Goal: Task Accomplishment & Management: Manage account settings

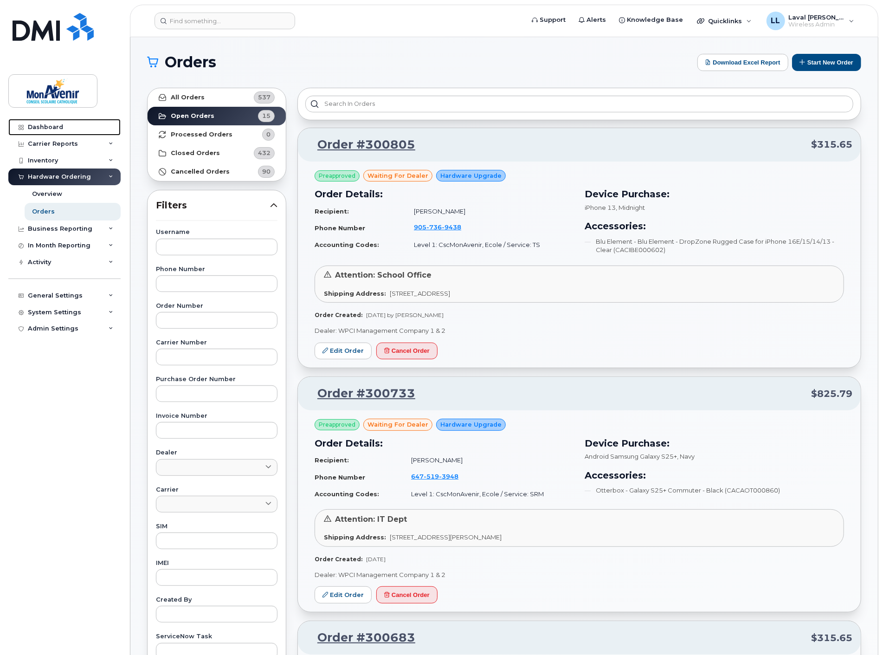
drag, startPoint x: 42, startPoint y: 126, endPoint x: 143, endPoint y: 100, distance: 103.7
click at [42, 126] on div "Dashboard" at bounding box center [45, 126] width 35 height 7
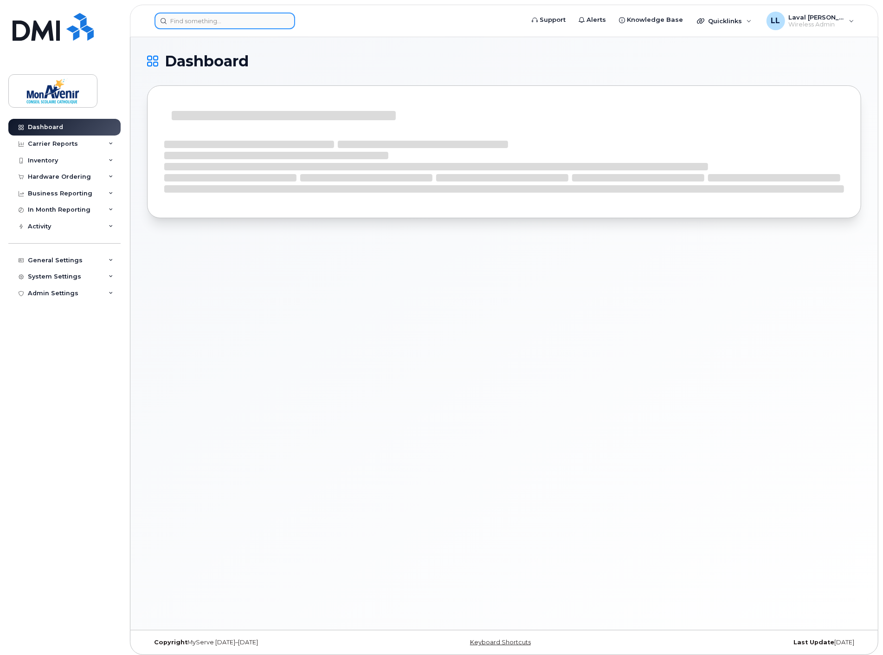
click at [225, 21] on input at bounding box center [225, 21] width 141 height 17
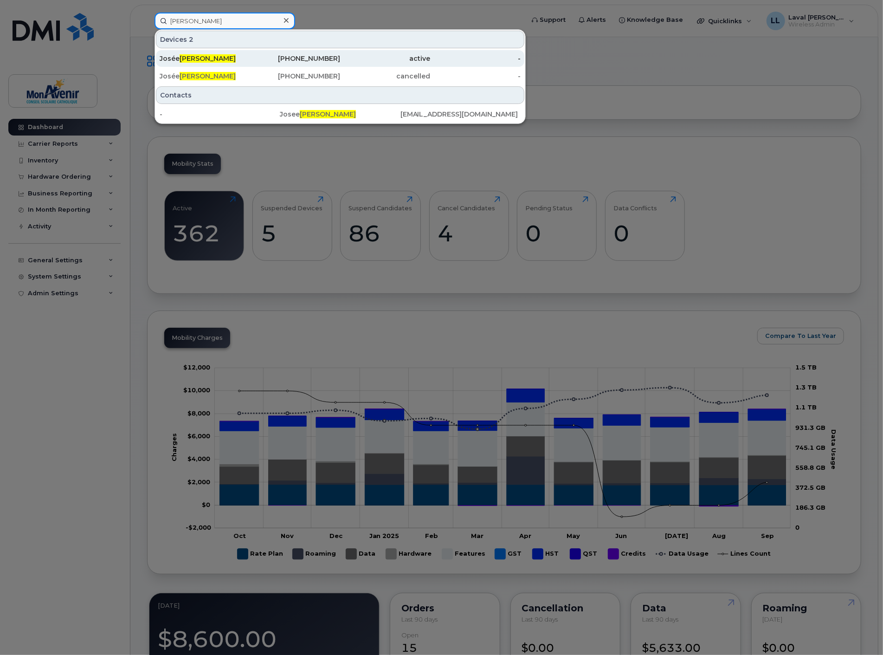
type input "roberge"
click at [192, 56] on span "Roberge" at bounding box center [208, 58] width 56 height 8
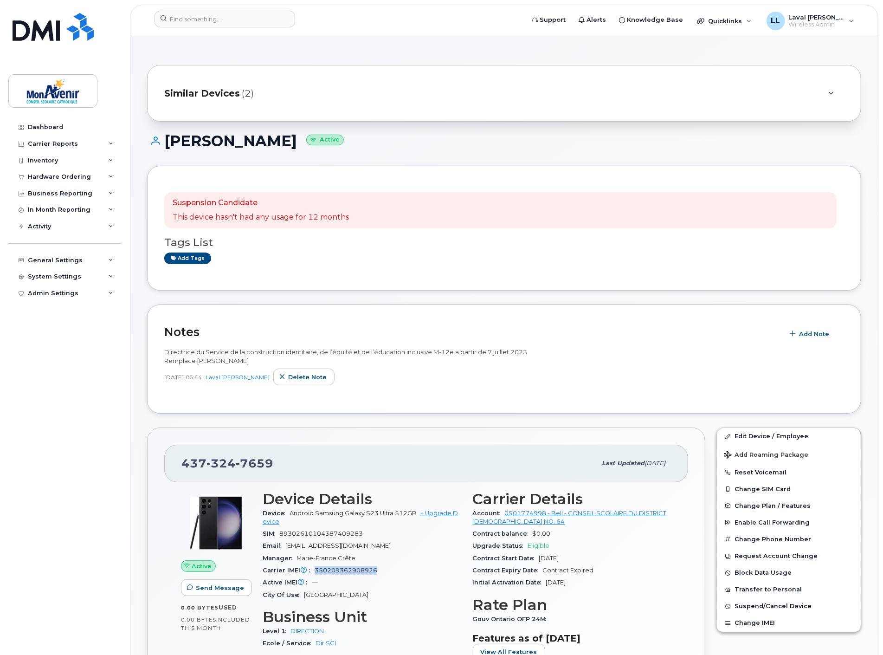
drag, startPoint x: 375, startPoint y: 571, endPoint x: 316, endPoint y: 571, distance: 59.0
click at [316, 571] on span "350209362908926" at bounding box center [346, 570] width 63 height 7
copy span "350209362908926"
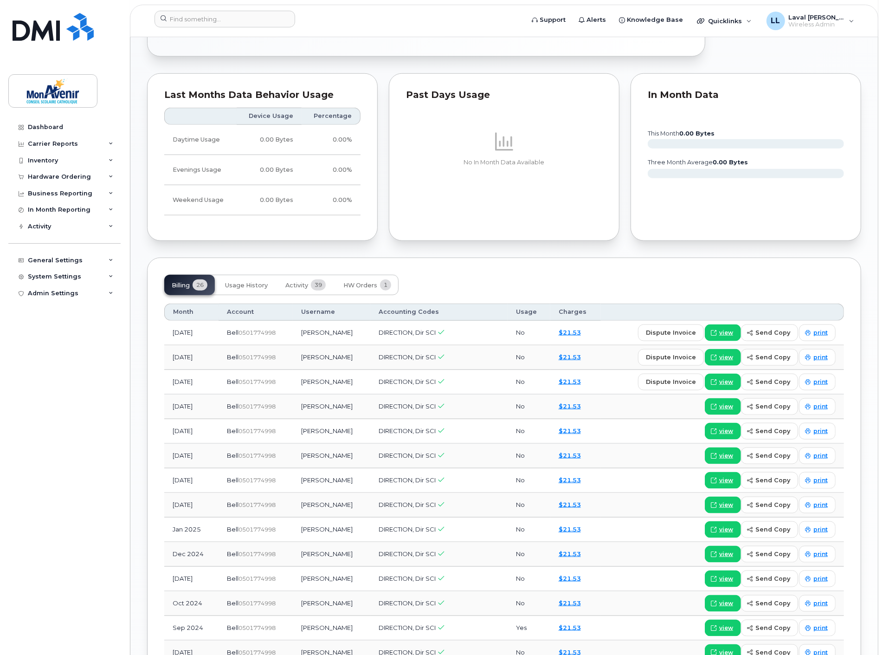
scroll to position [619, 0]
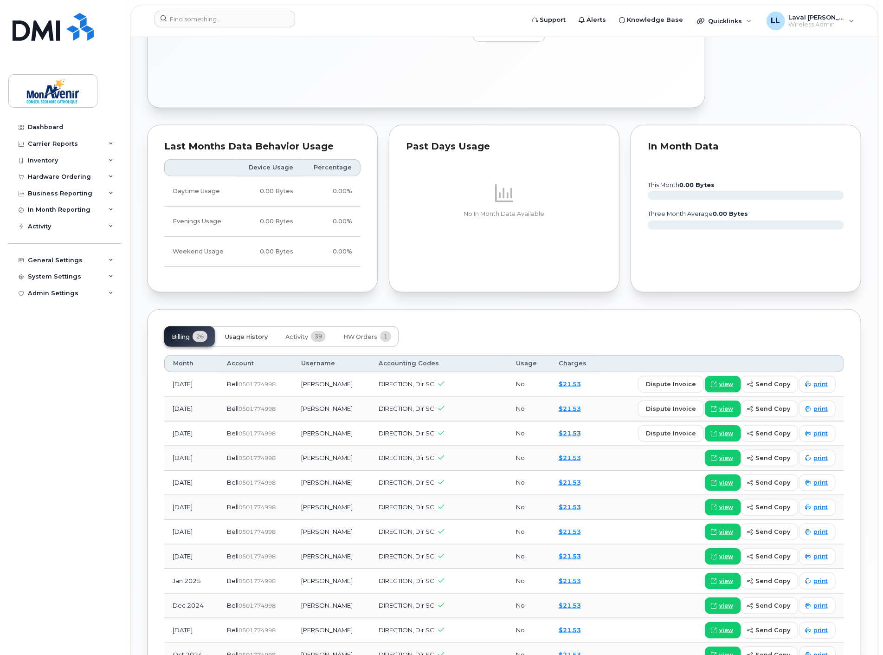
click at [244, 337] on span "Usage History" at bounding box center [246, 336] width 43 height 7
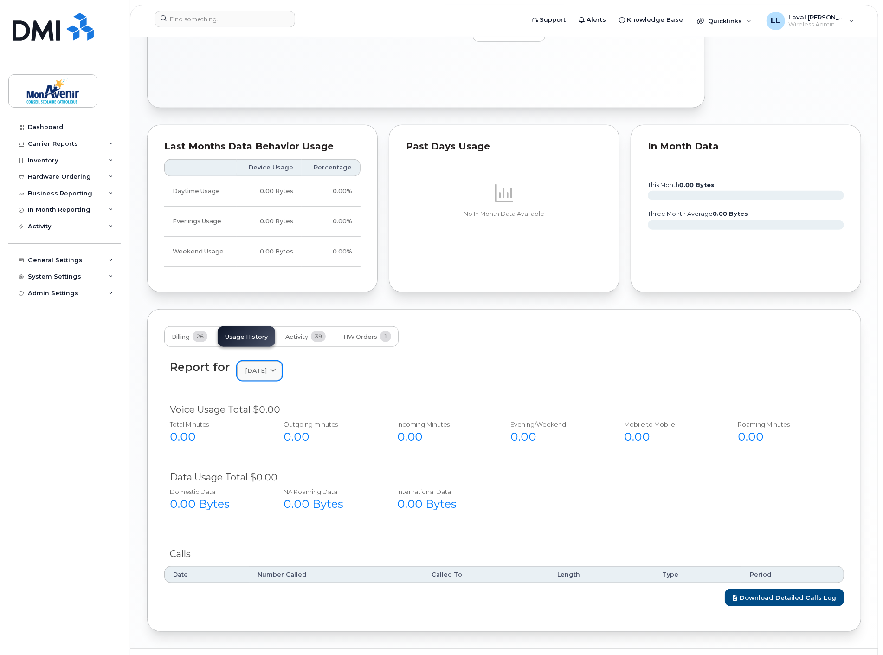
click at [274, 369] on div "September 2025" at bounding box center [259, 370] width 29 height 9
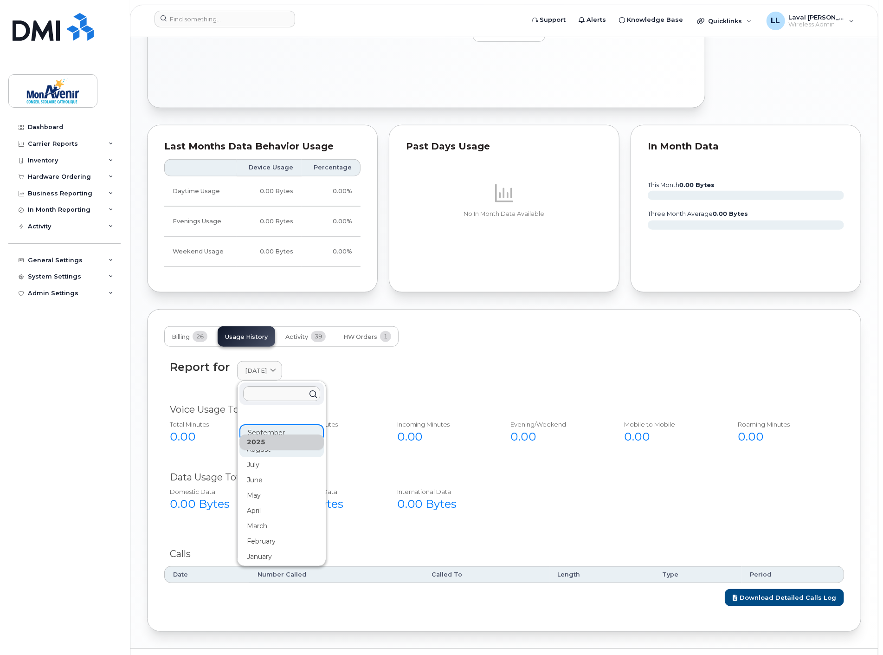
click at [266, 452] on div "August" at bounding box center [282, 449] width 84 height 15
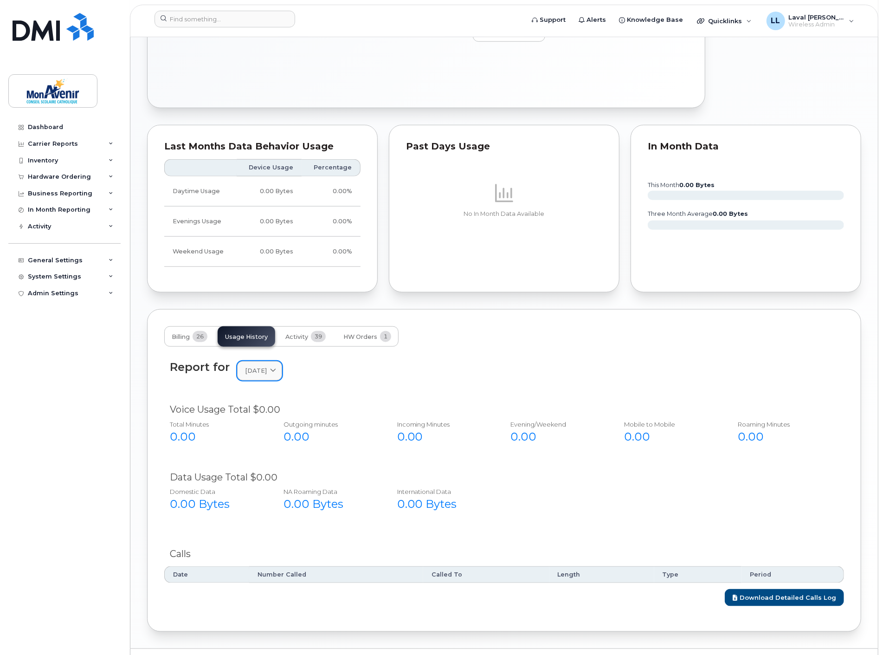
click at [282, 379] on link "August 2025" at bounding box center [259, 370] width 45 height 19
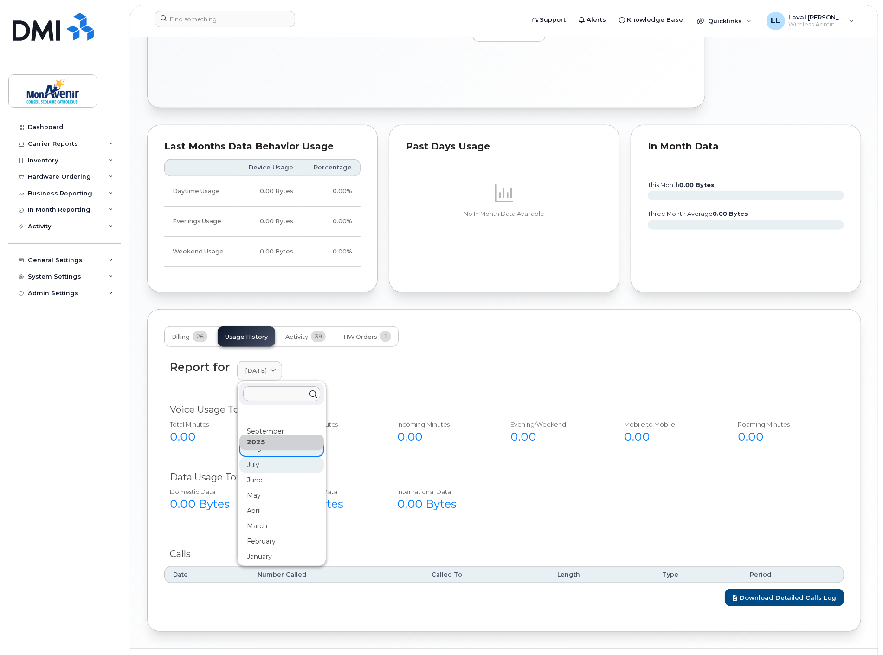
click at [260, 465] on div "July" at bounding box center [282, 464] width 84 height 15
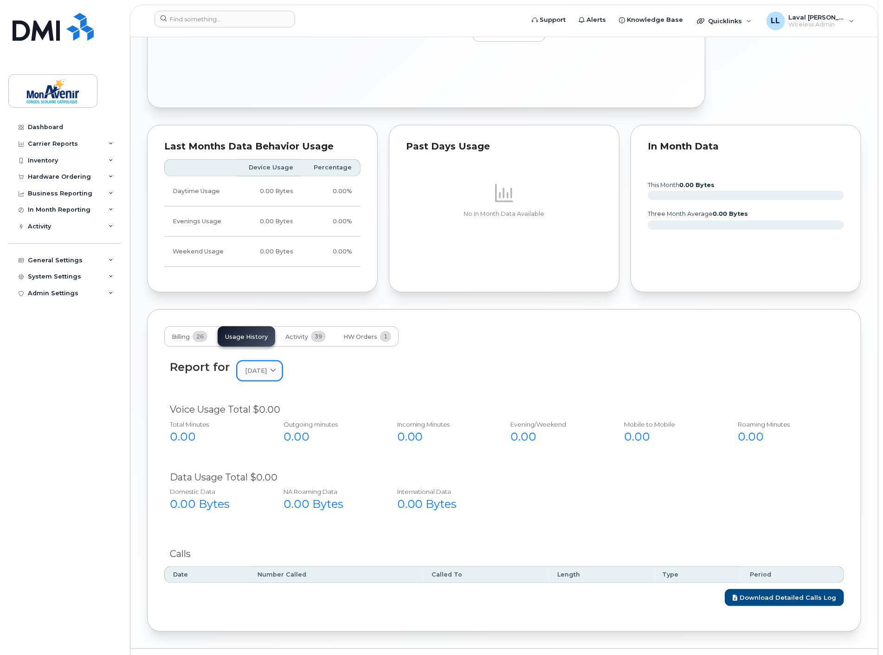
click at [276, 373] on icon at bounding box center [273, 371] width 6 height 6
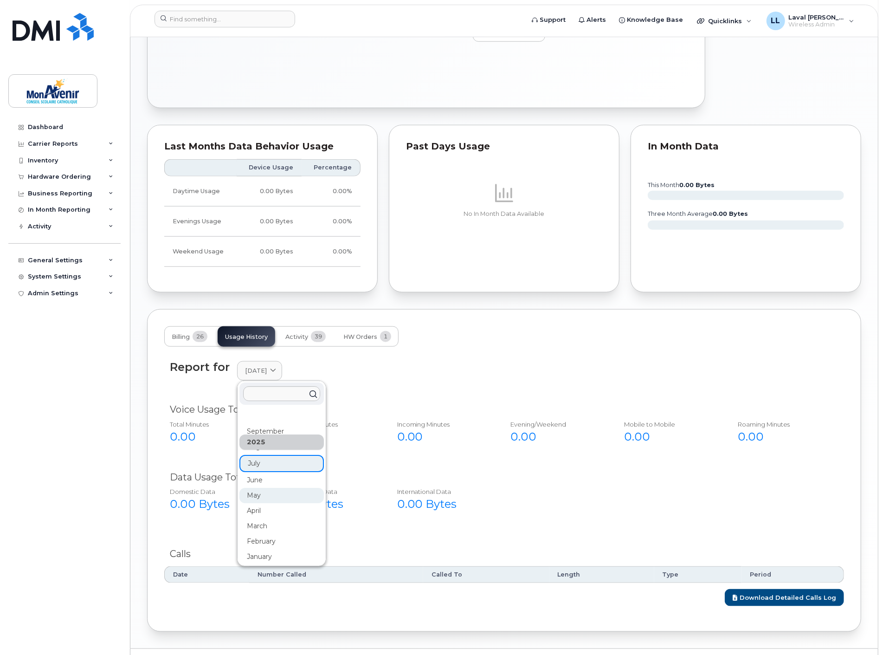
click at [253, 493] on div "May" at bounding box center [282, 495] width 84 height 15
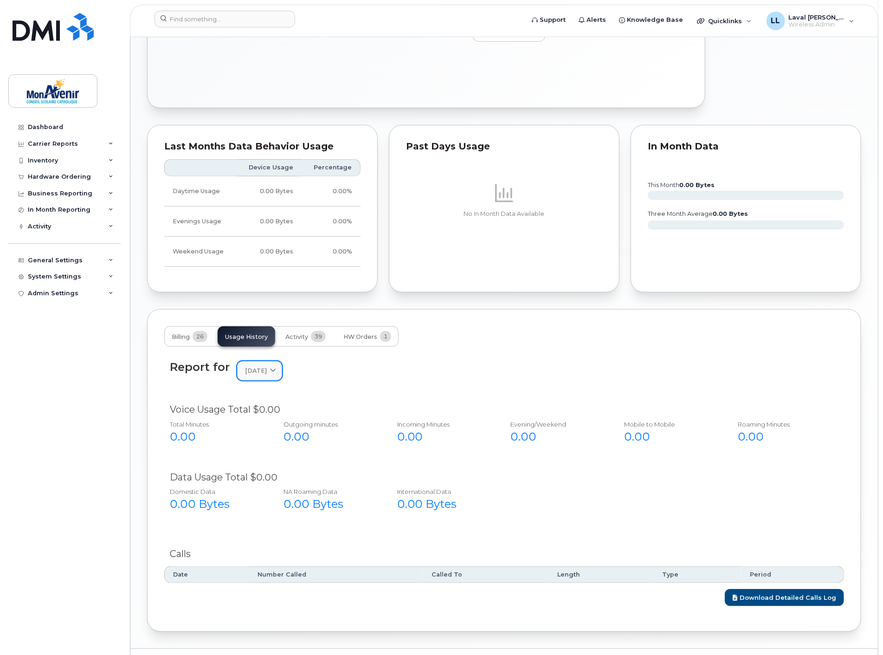
click at [274, 373] on div "May 2025" at bounding box center [259, 370] width 29 height 9
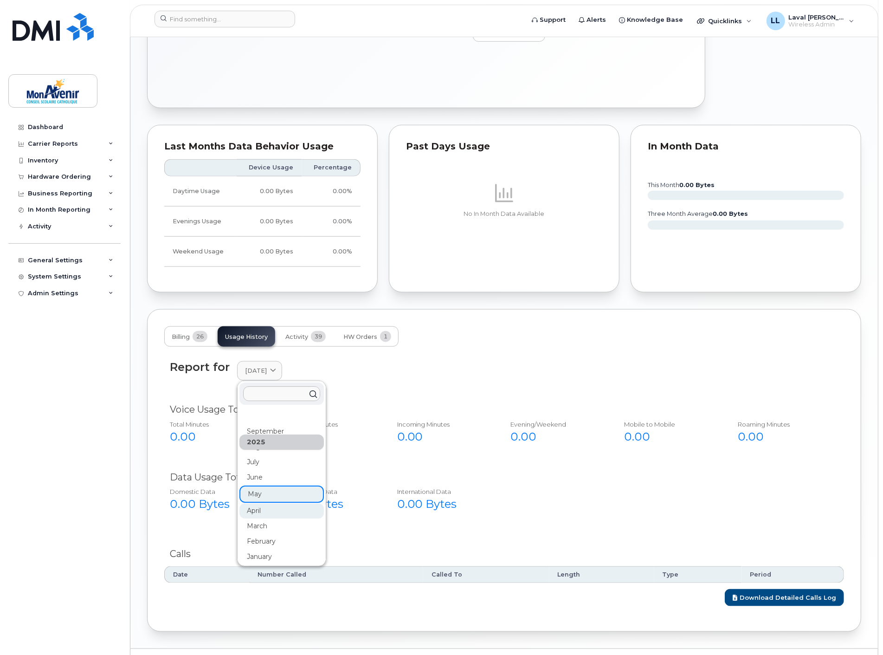
click at [258, 513] on div "April" at bounding box center [282, 510] width 84 height 15
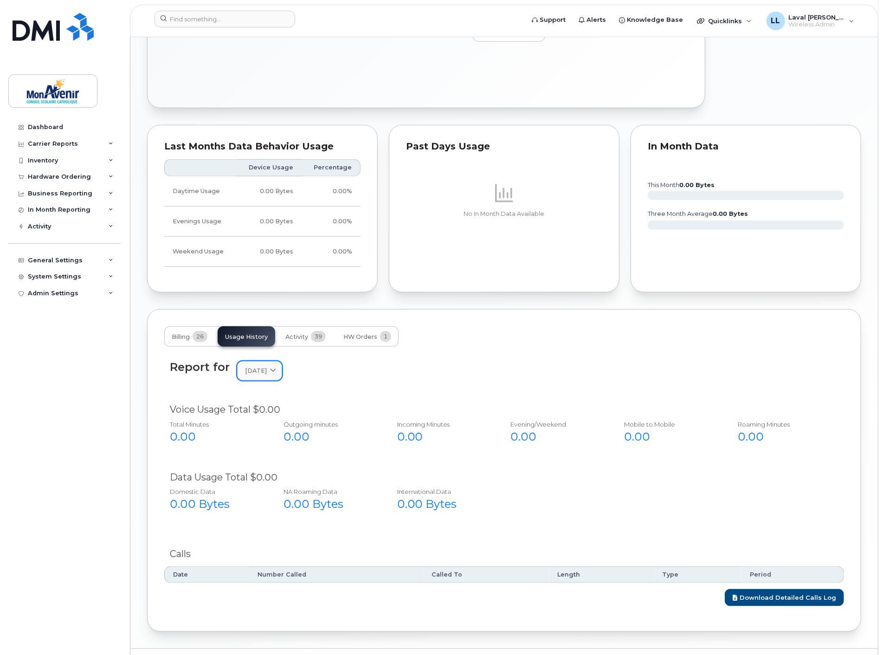
click at [267, 370] on span "April 2025" at bounding box center [256, 370] width 22 height 9
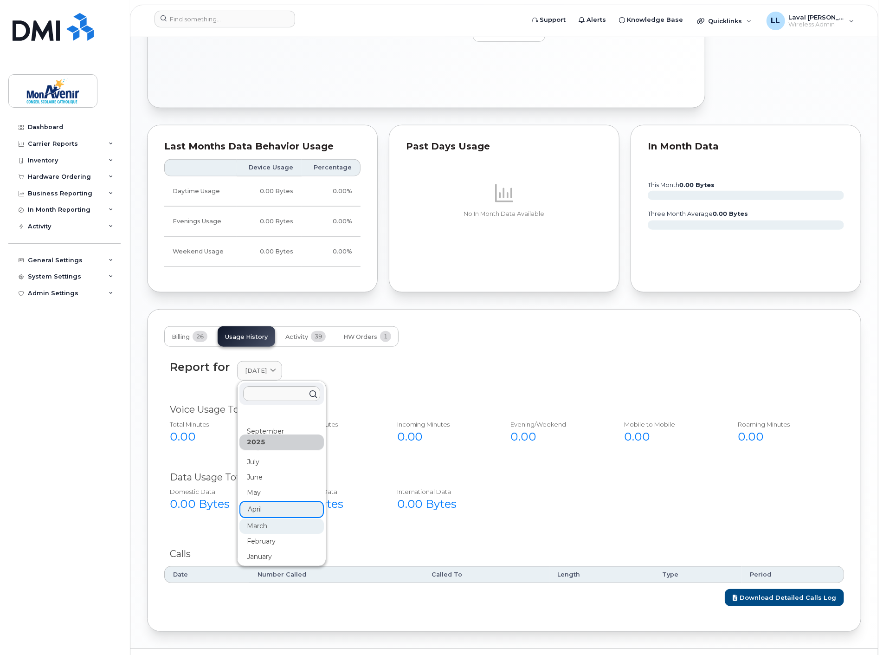
click at [265, 526] on div "March" at bounding box center [282, 526] width 84 height 15
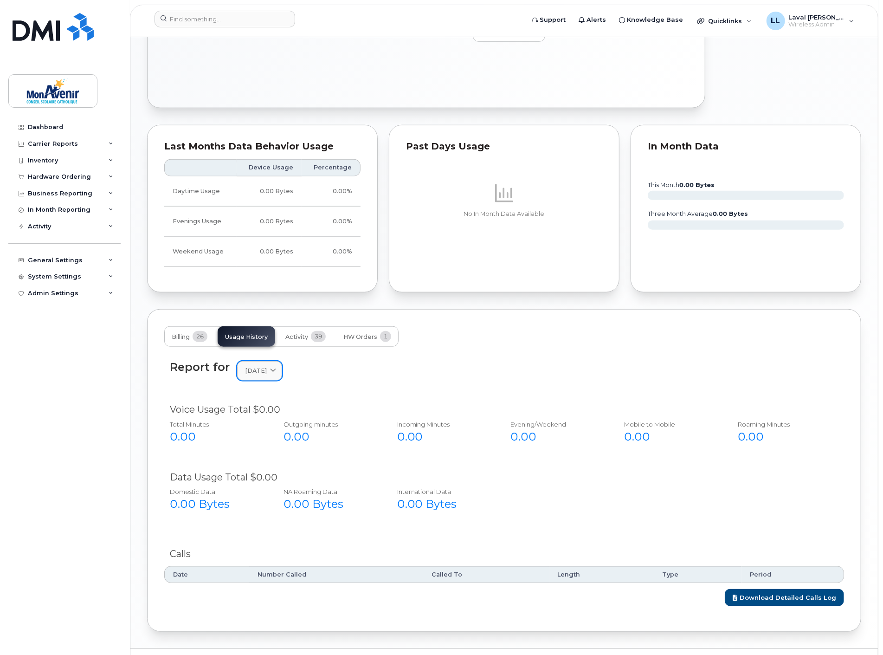
click at [274, 373] on div "March 2025" at bounding box center [259, 370] width 29 height 9
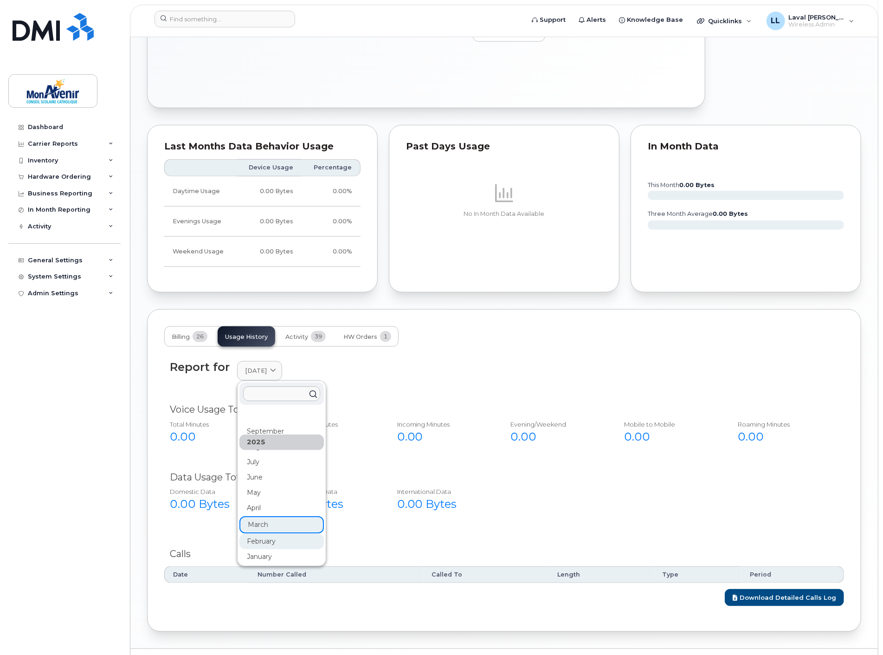
click at [266, 543] on div "February" at bounding box center [282, 541] width 84 height 15
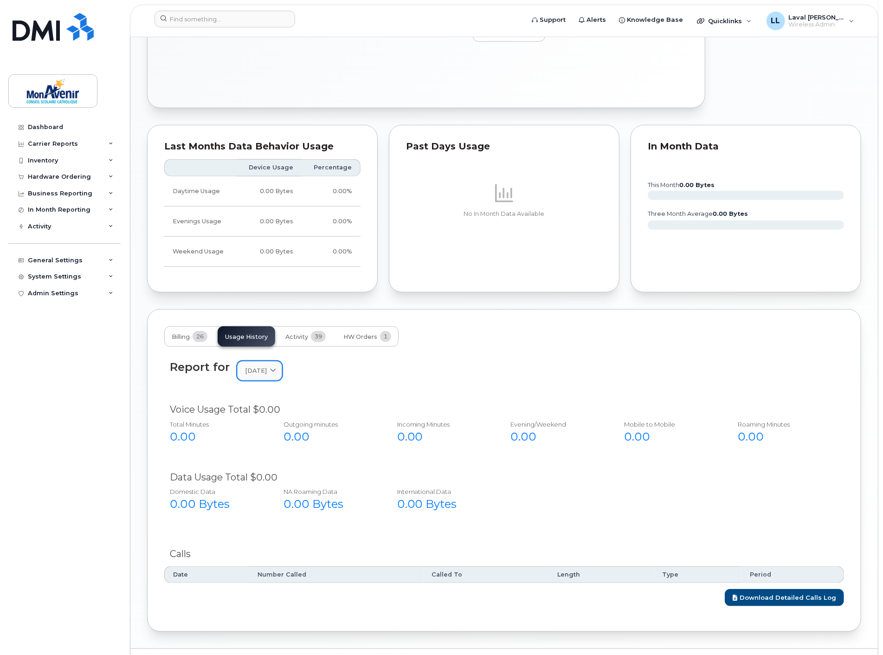
click at [267, 370] on span "February 2025" at bounding box center [256, 370] width 22 height 9
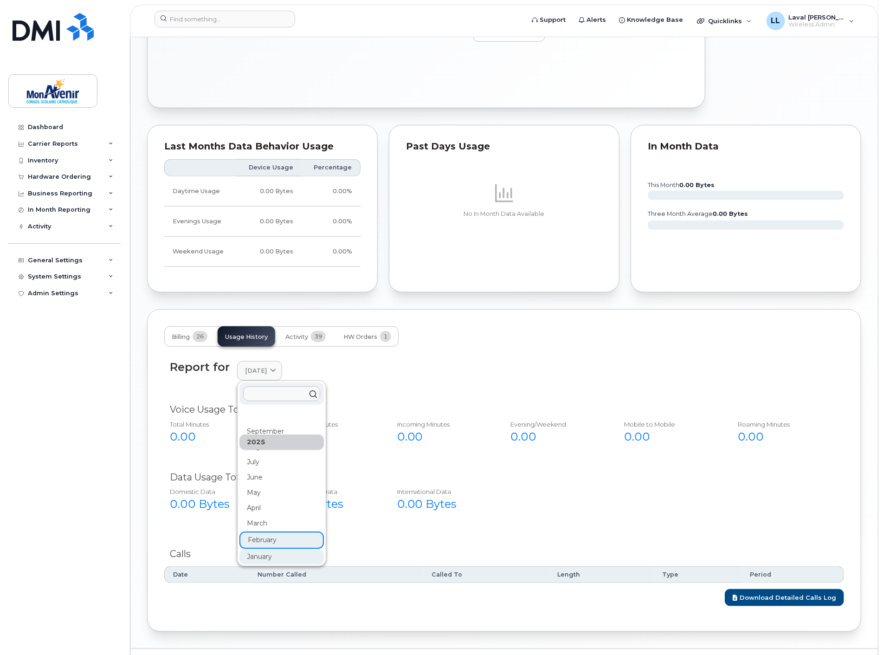
click at [271, 555] on div "January" at bounding box center [282, 556] width 84 height 15
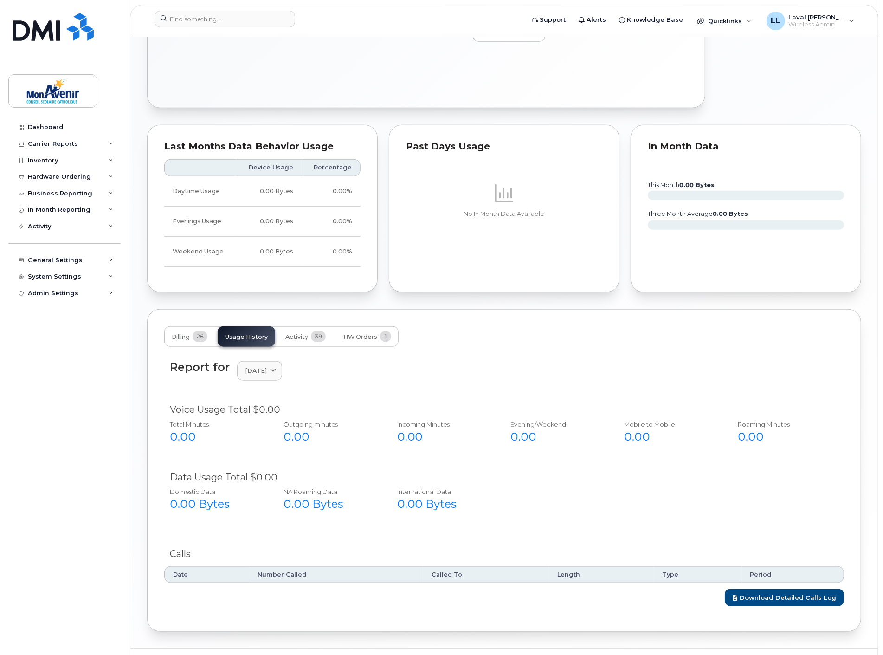
scroll to position [643, 0]
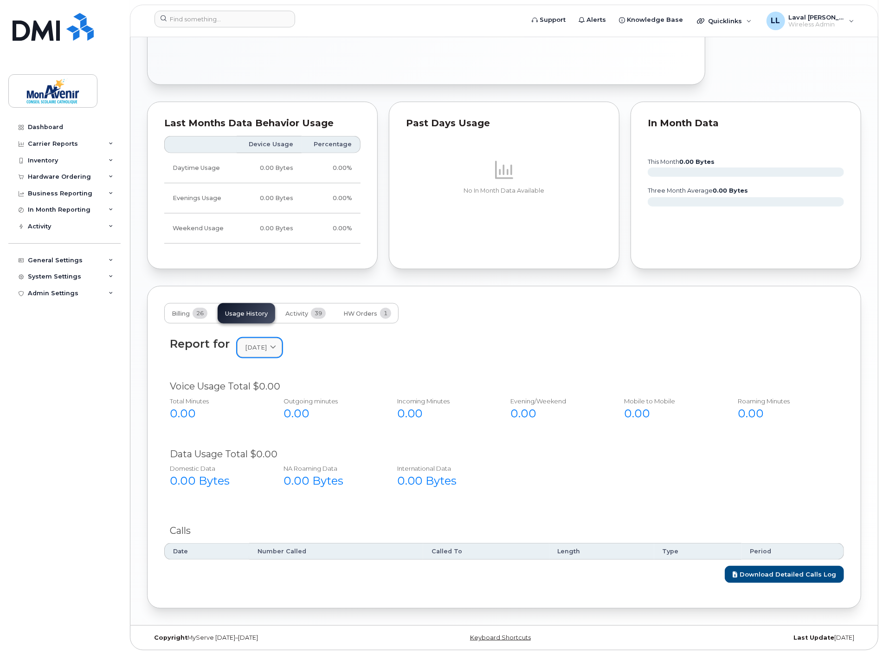
click at [267, 346] on span "January 2025" at bounding box center [256, 347] width 22 height 9
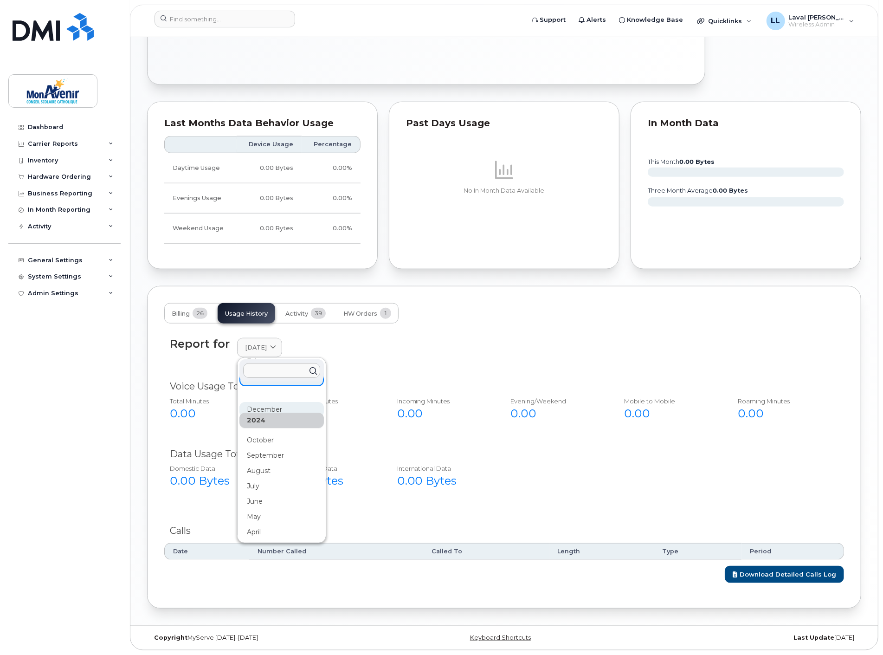
click at [271, 408] on div "December" at bounding box center [282, 409] width 84 height 15
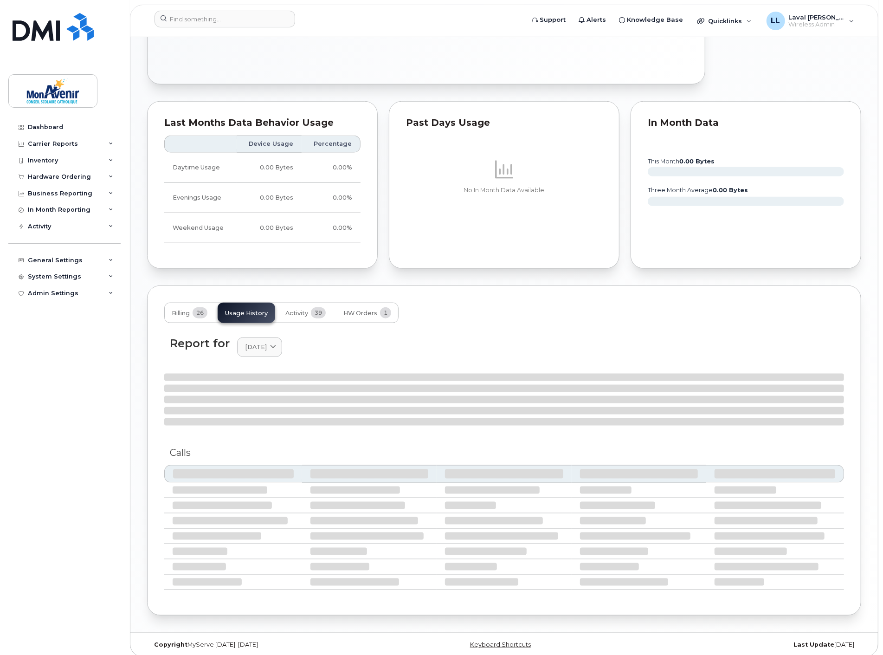
scroll to position [643, 0]
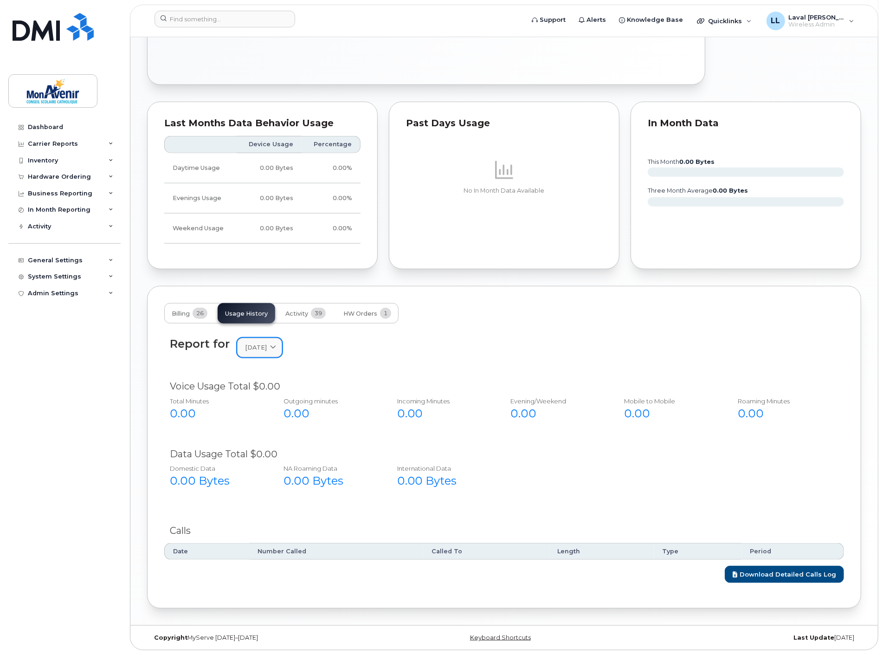
click at [267, 346] on span "December 2024" at bounding box center [256, 347] width 22 height 9
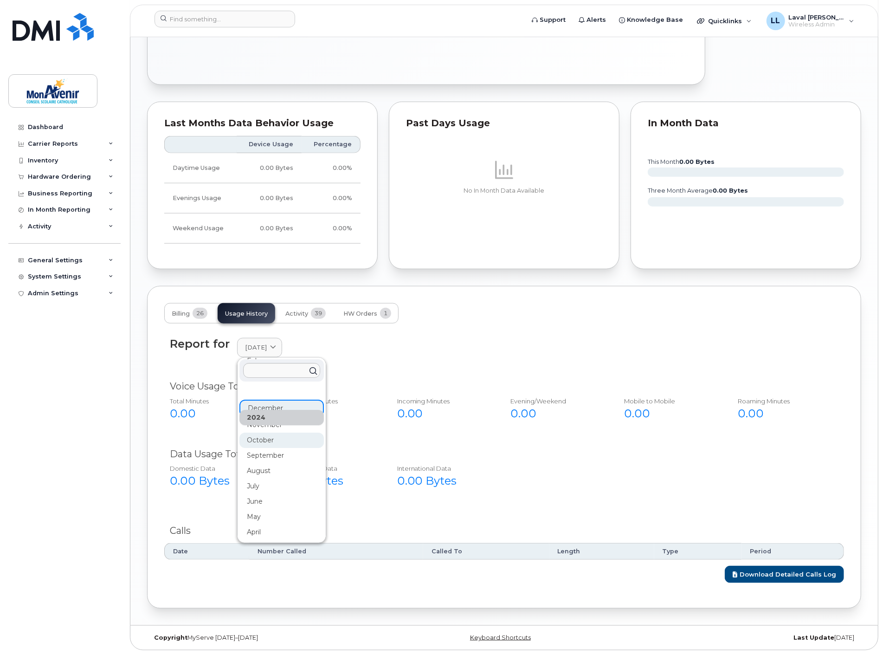
click at [277, 445] on div "October" at bounding box center [282, 440] width 84 height 15
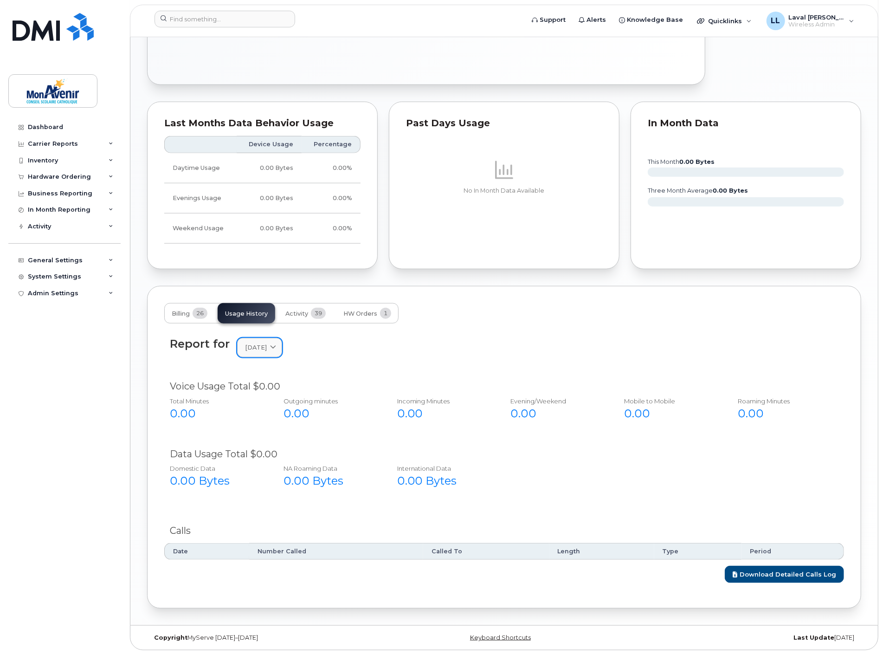
click at [279, 353] on link "October 2024" at bounding box center [259, 347] width 45 height 19
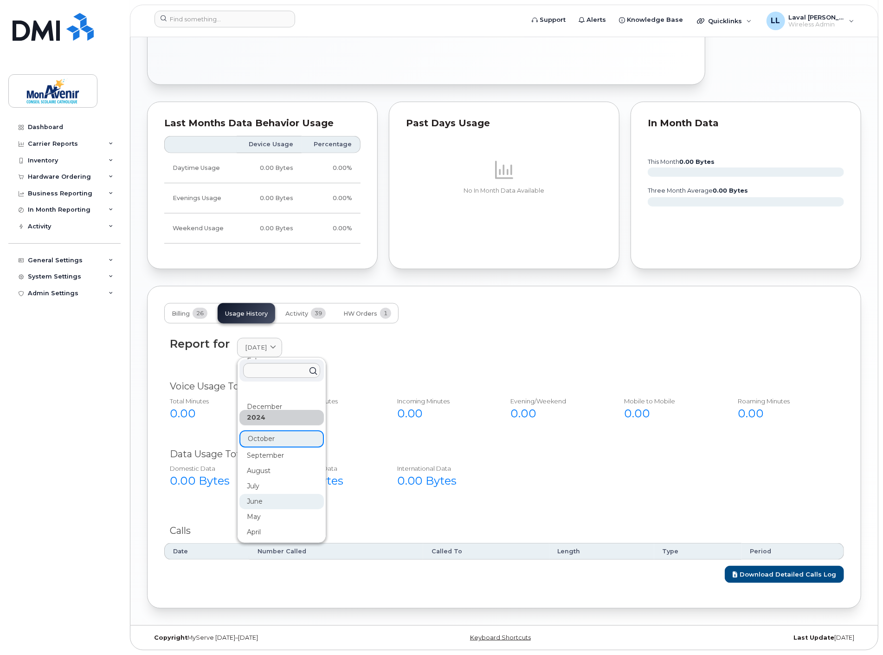
click at [269, 505] on div "June" at bounding box center [282, 501] width 84 height 15
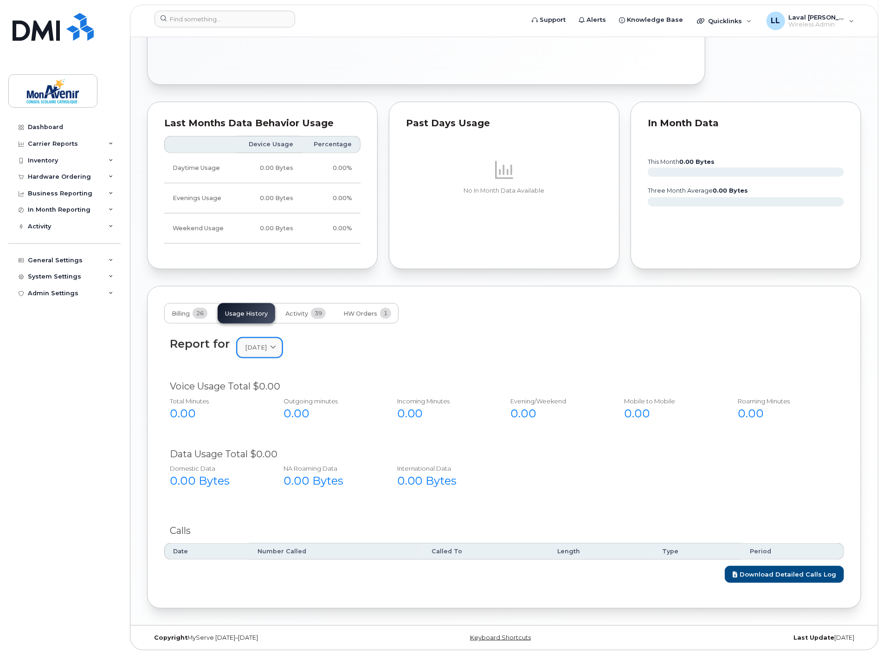
click at [267, 351] on span "June 2024" at bounding box center [256, 347] width 22 height 9
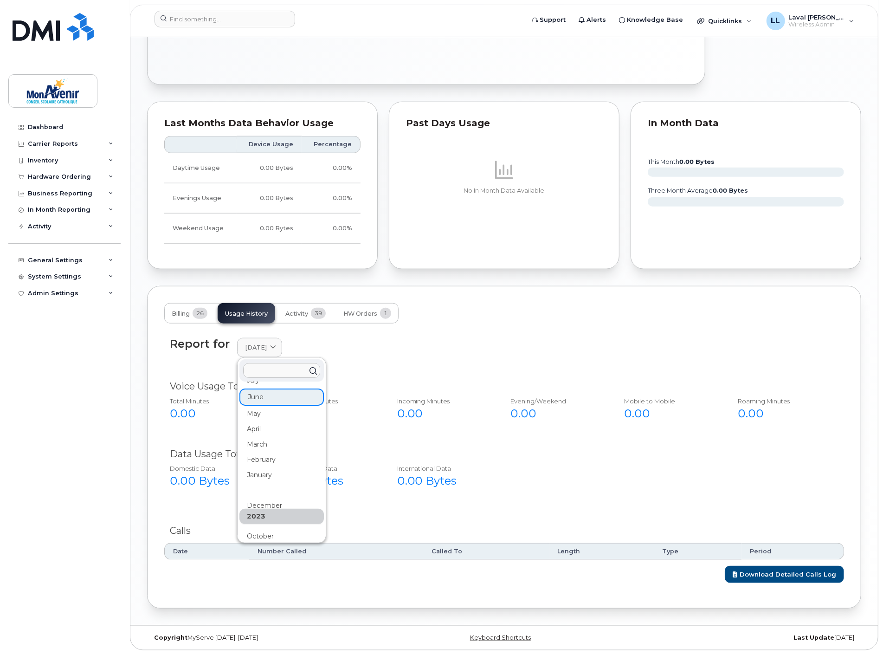
scroll to position [291, 0]
click at [266, 440] on div "January" at bounding box center [282, 441] width 84 height 15
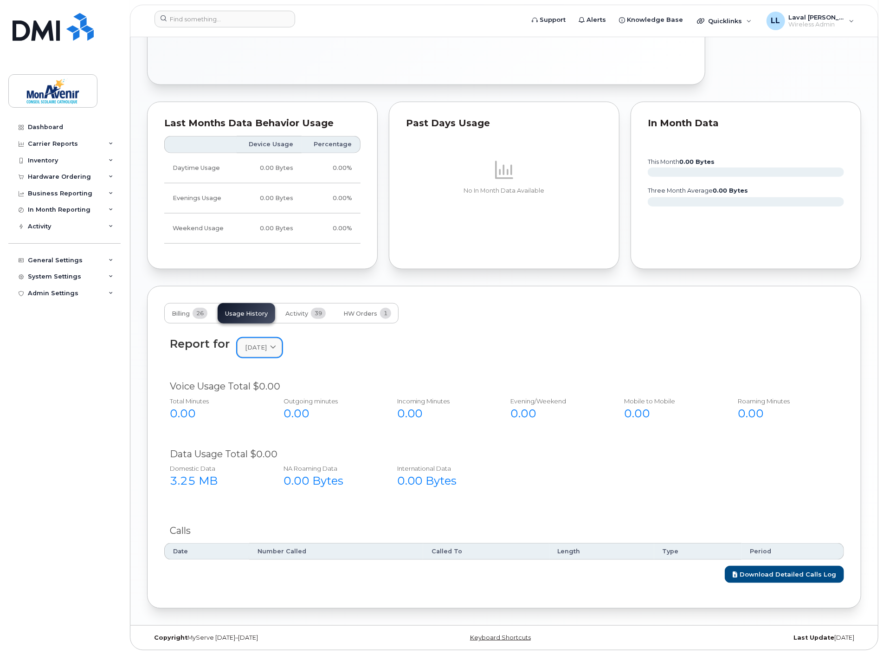
click at [278, 349] on span at bounding box center [273, 347] width 9 height 9
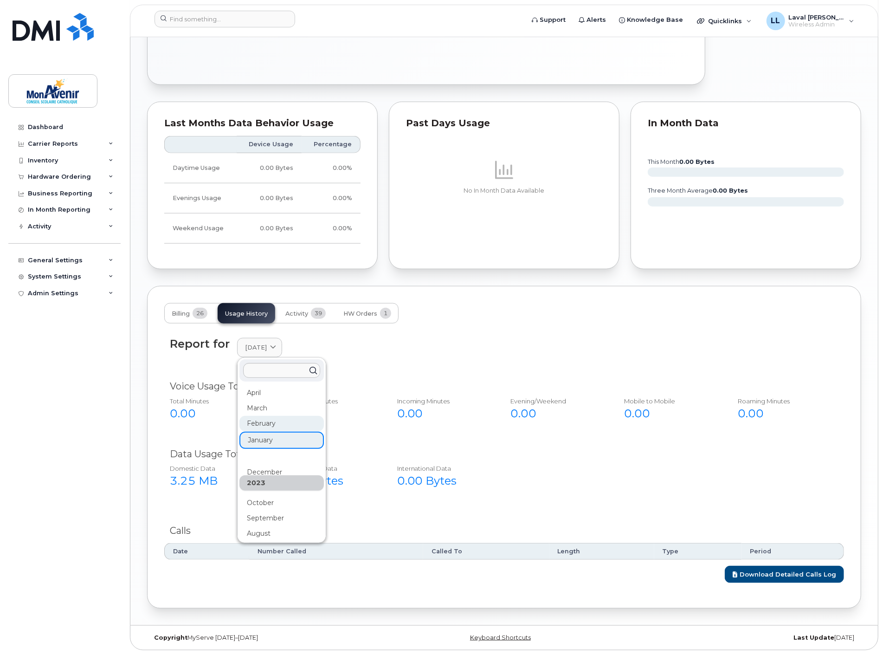
click at [268, 425] on div "February" at bounding box center [282, 423] width 84 height 15
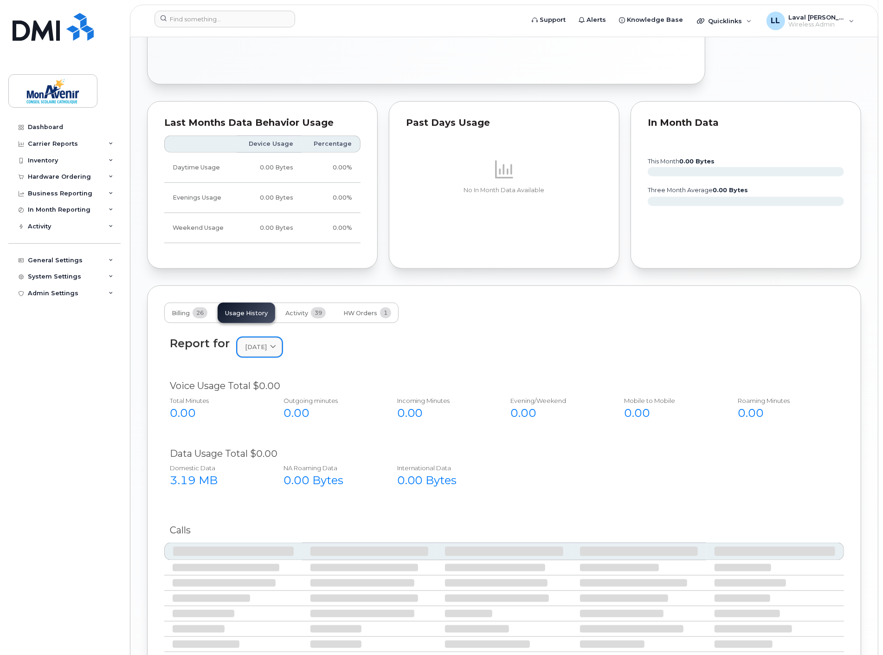
click at [278, 345] on span at bounding box center [273, 347] width 9 height 9
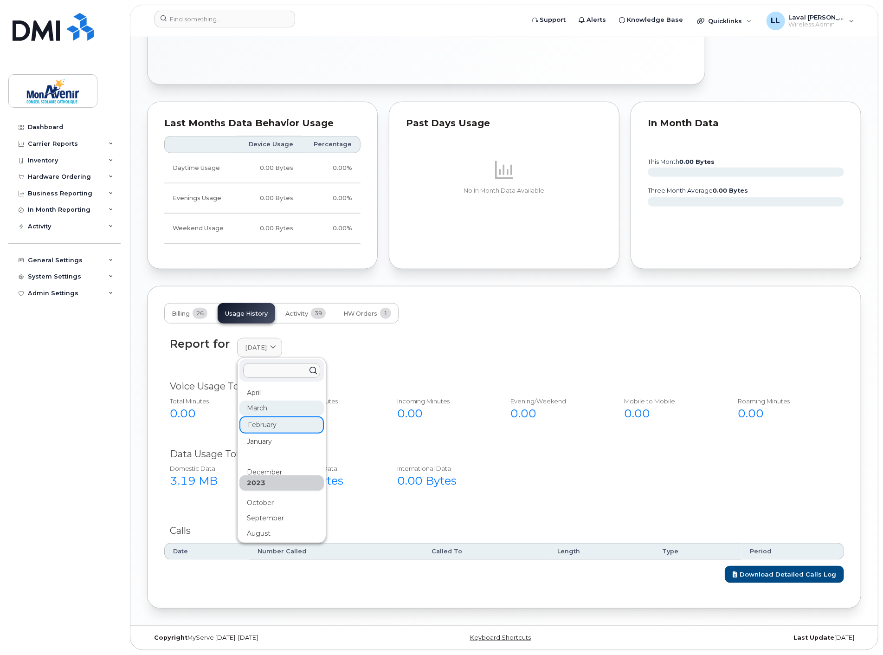
click at [257, 401] on div "March" at bounding box center [282, 408] width 84 height 15
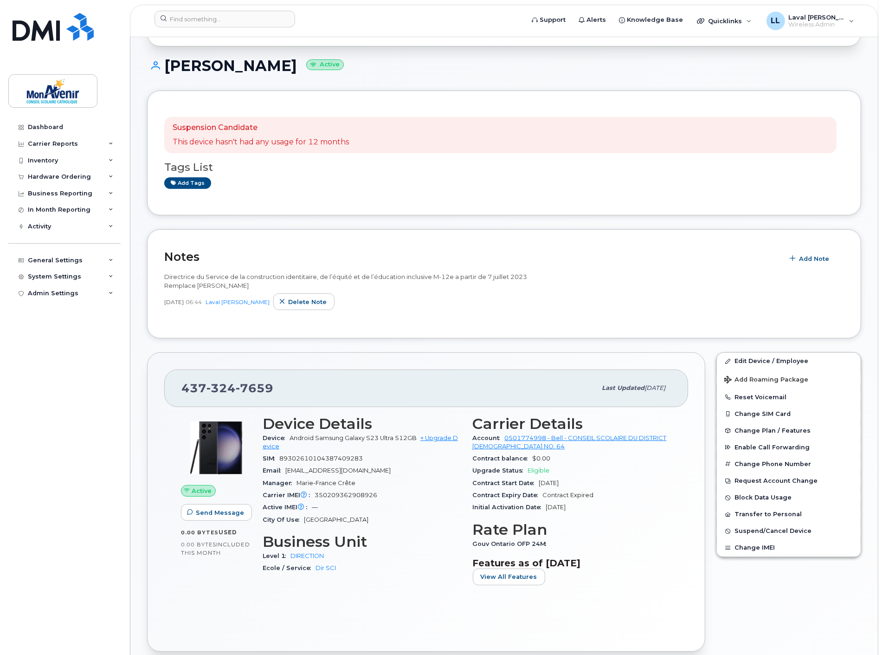
scroll to position [0, 0]
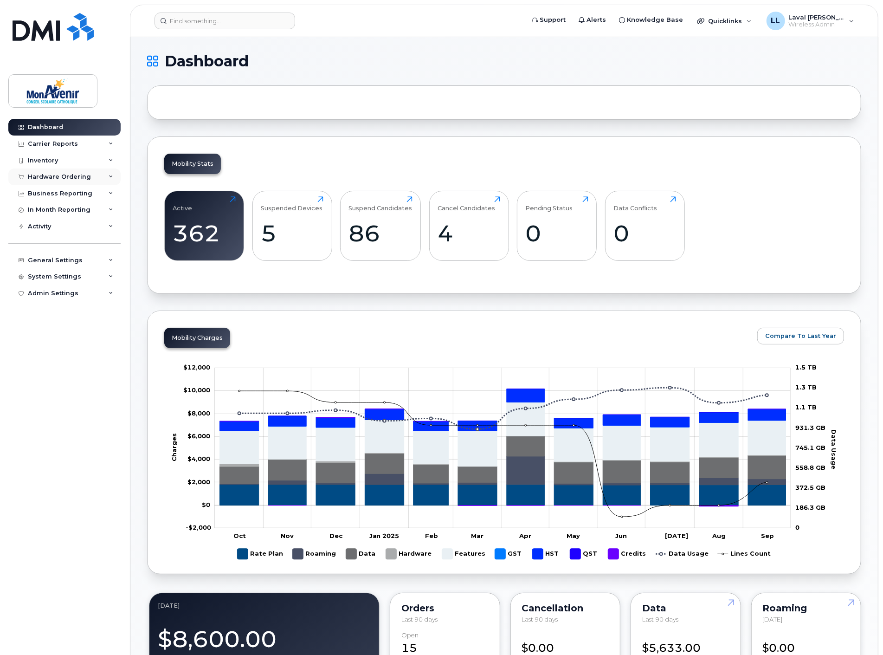
click at [49, 177] on div "Hardware Ordering" at bounding box center [59, 176] width 63 height 7
click at [45, 210] on div "Orders" at bounding box center [43, 212] width 23 height 8
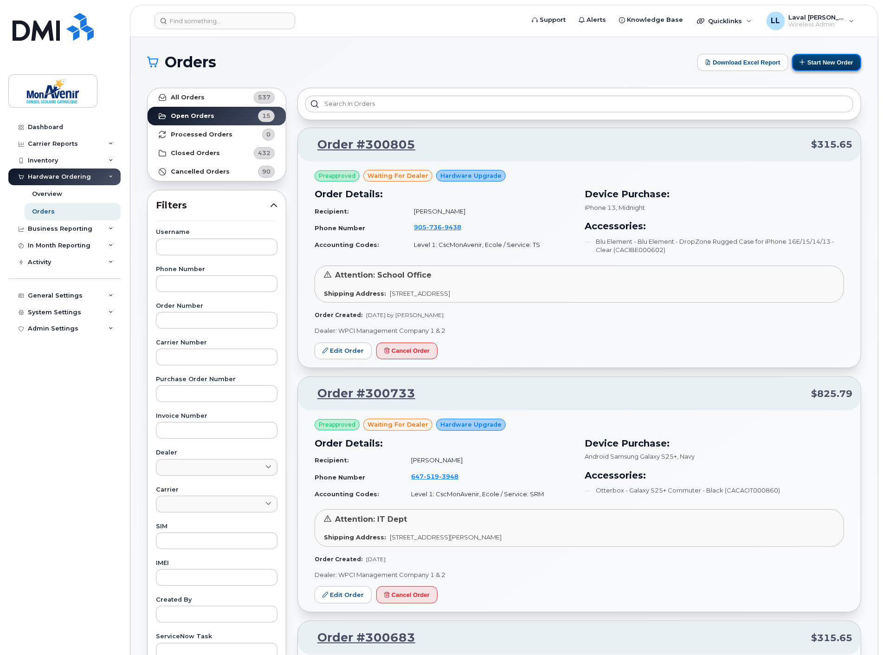
click at [819, 65] on button "Start New Order" at bounding box center [826, 62] width 69 height 17
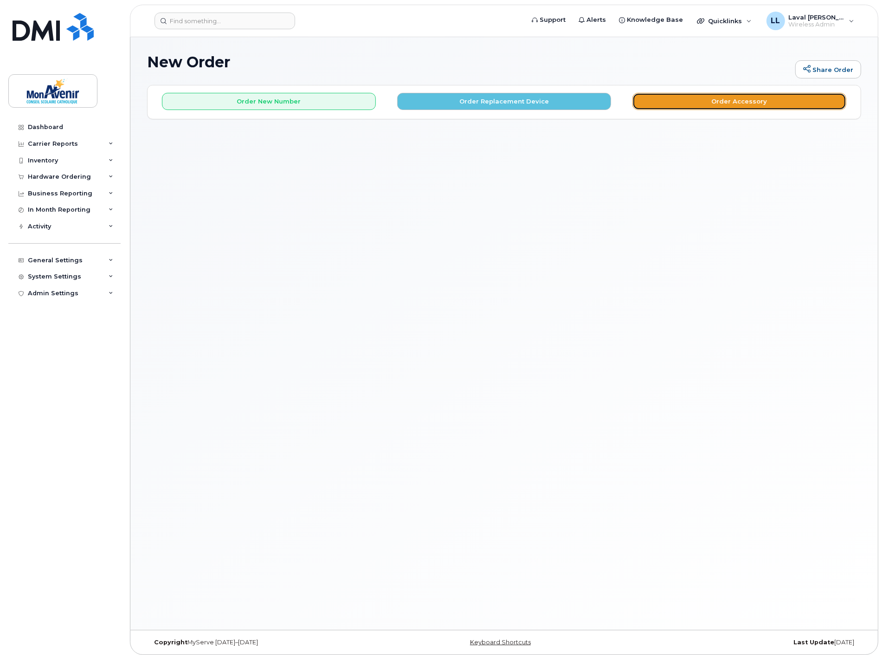
click at [735, 104] on button "Order Accessory" at bounding box center [740, 101] width 214 height 17
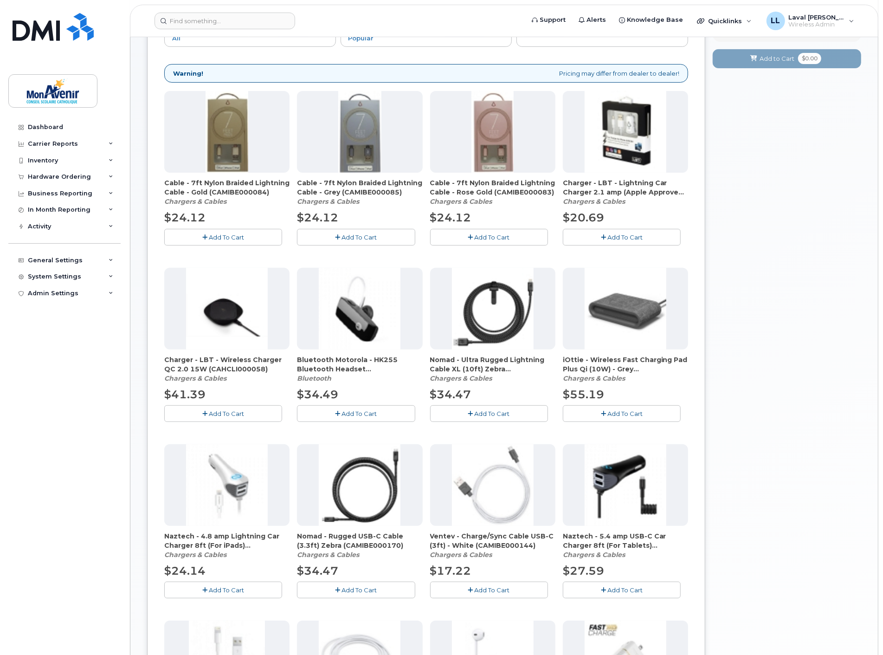
scroll to position [66, 0]
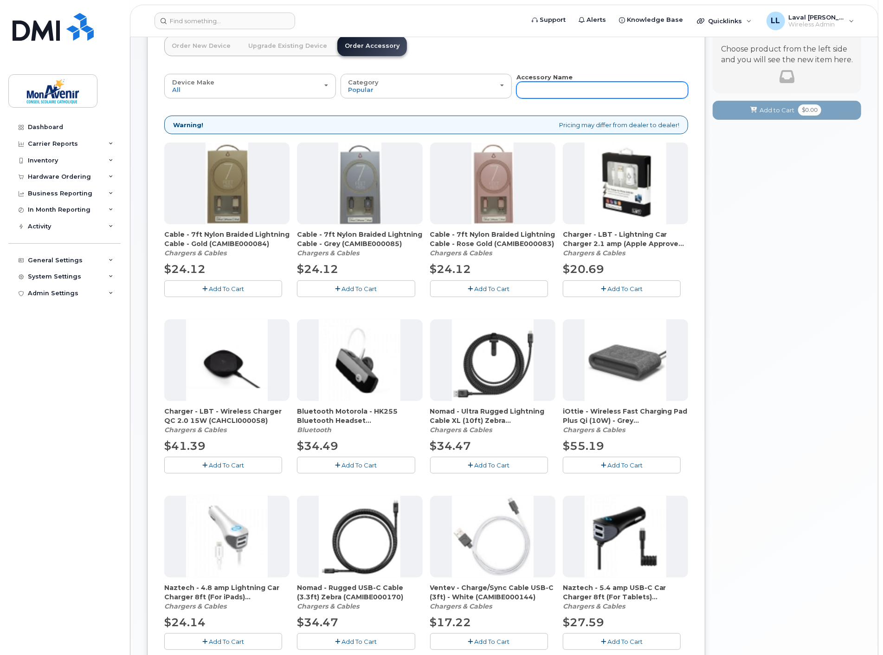
click at [571, 85] on input "text" at bounding box center [603, 90] width 172 height 17
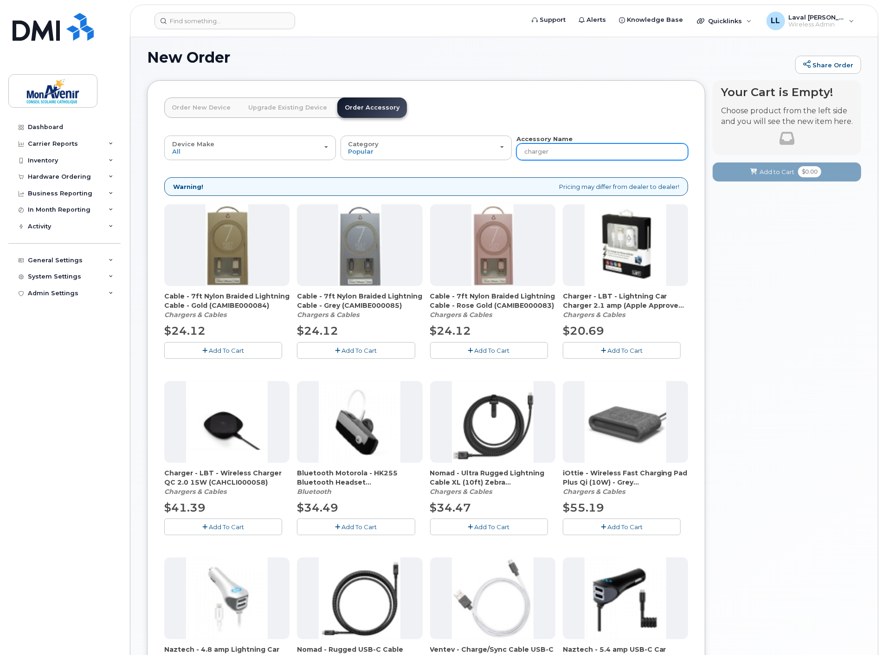
type input "charger"
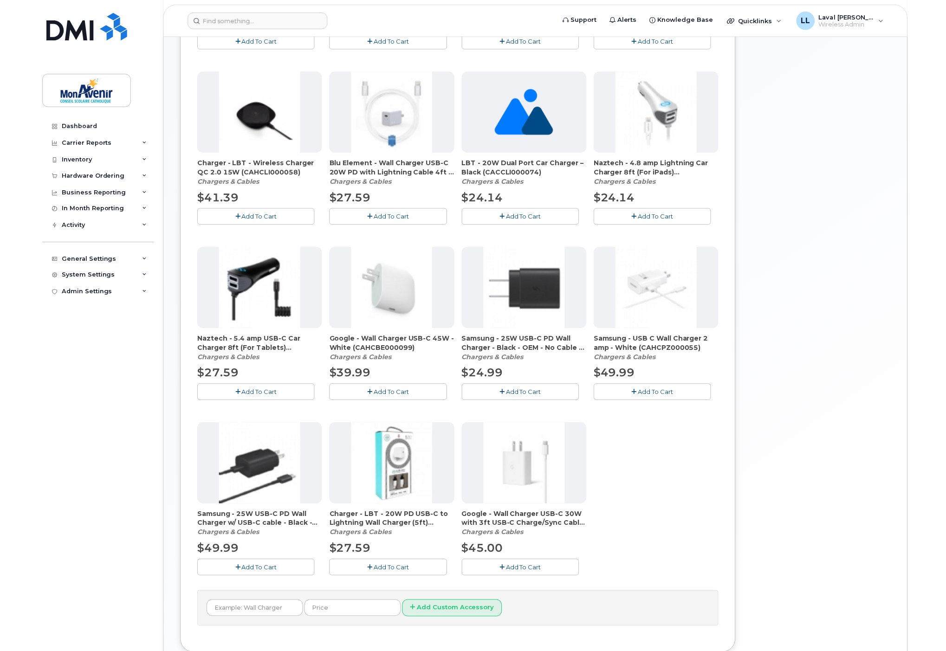
scroll to position [262, 0]
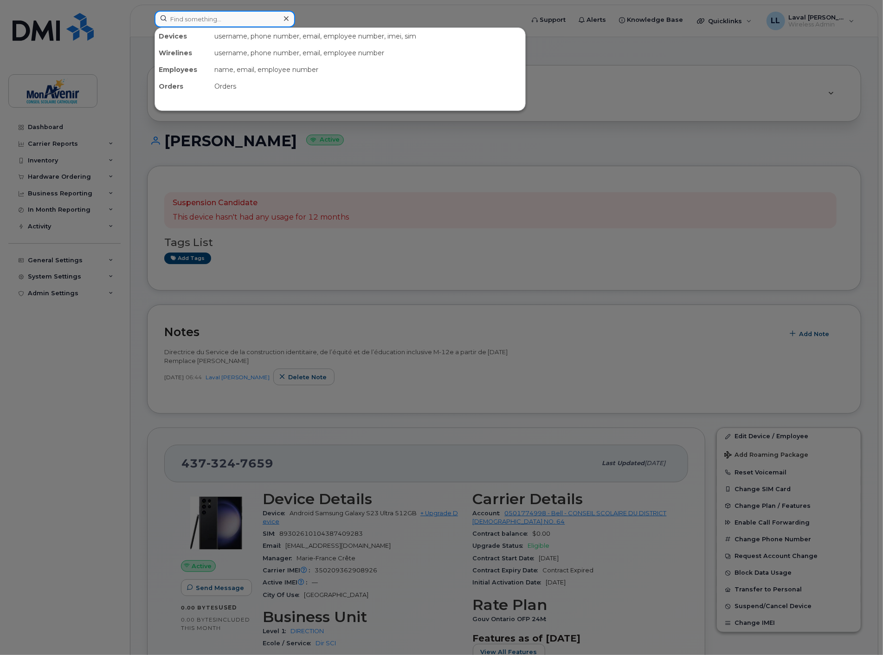
click at [214, 15] on input at bounding box center [225, 19] width 141 height 17
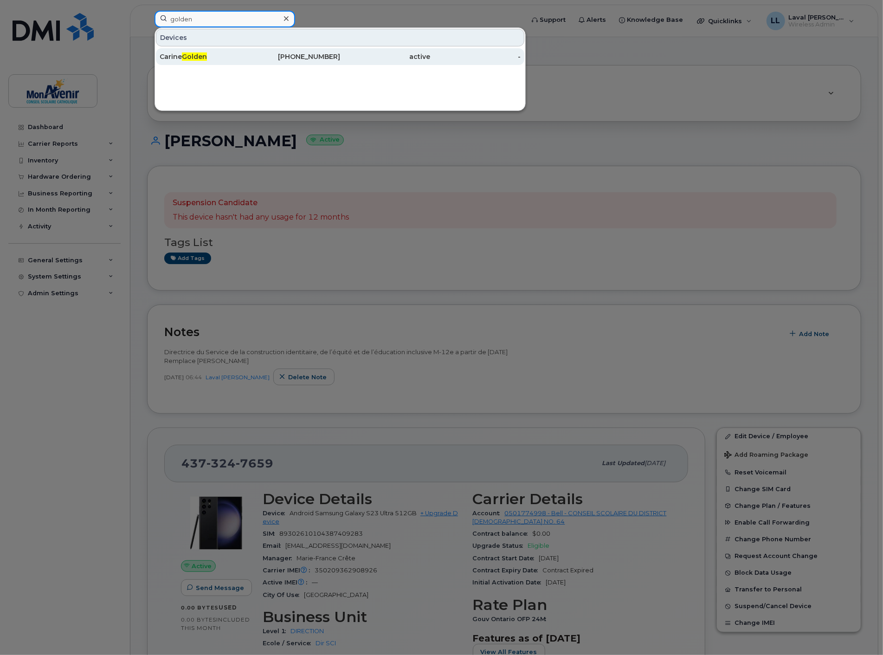
type input "golden"
click at [172, 56] on div "[PERSON_NAME]" at bounding box center [205, 56] width 91 height 9
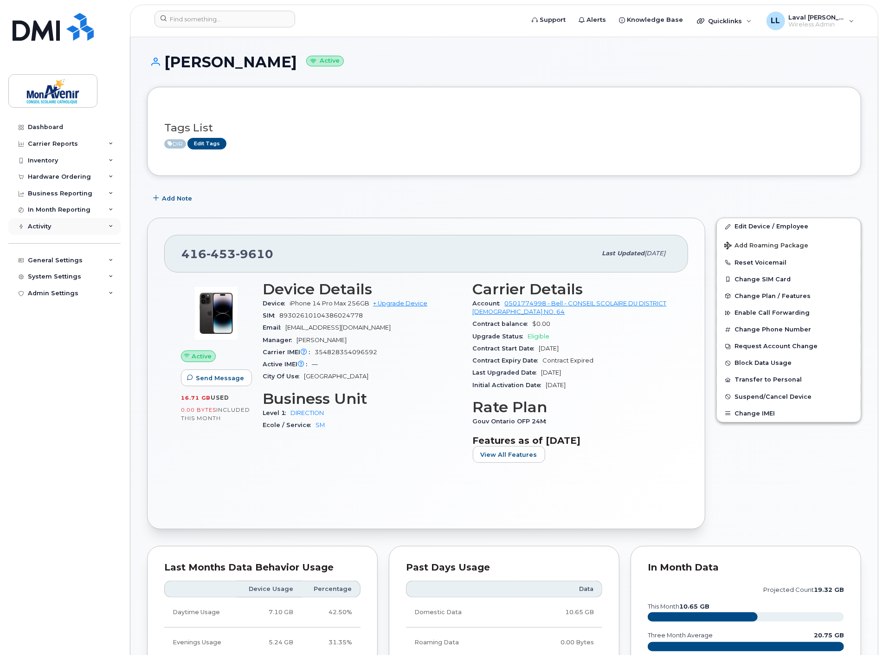
click at [63, 228] on div "Activity" at bounding box center [64, 226] width 112 height 17
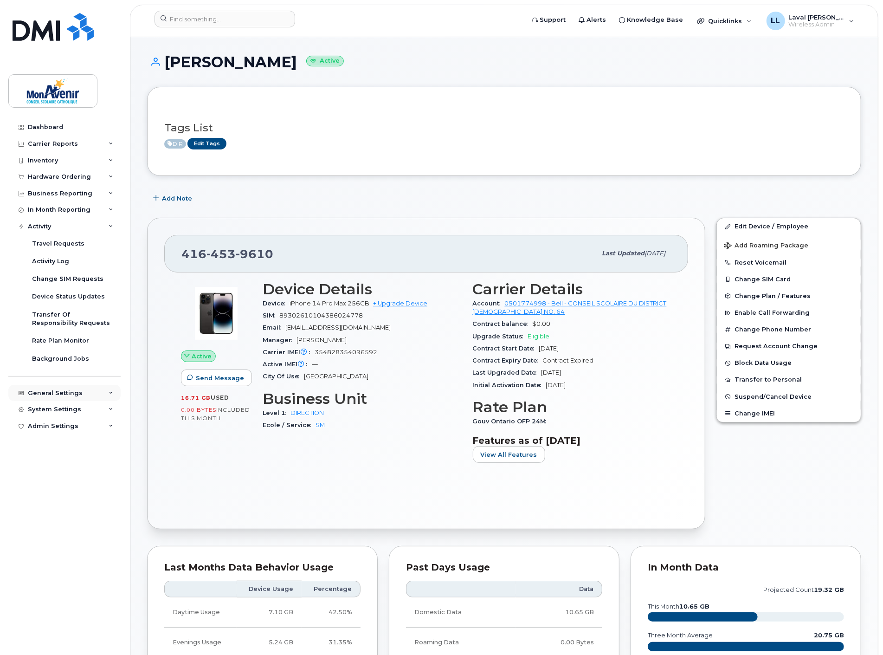
click at [42, 395] on div "General Settings" at bounding box center [55, 392] width 55 height 7
click at [58, 551] on div "System Settings" at bounding box center [54, 551] width 53 height 7
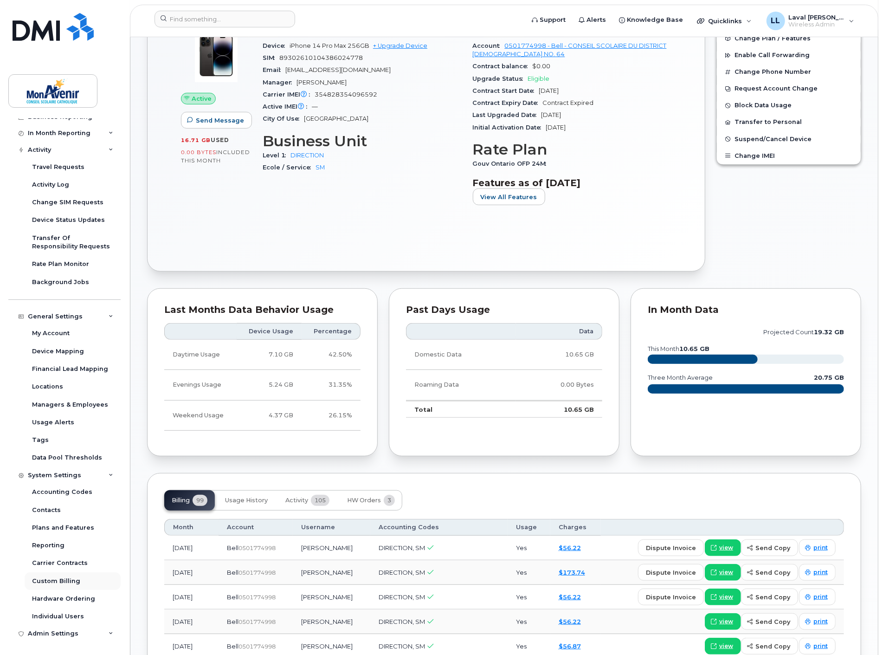
scroll to position [412, 0]
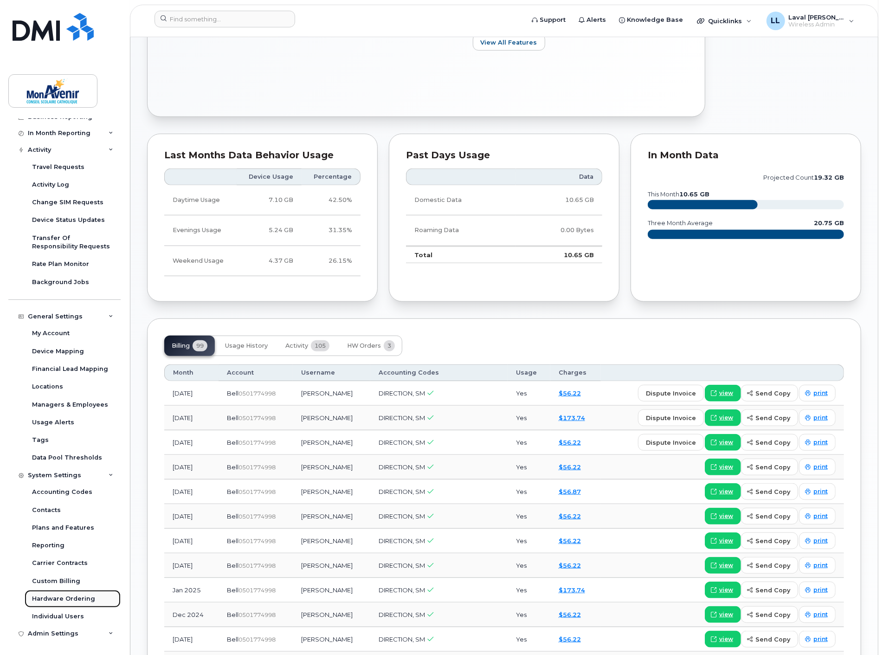
click at [72, 595] on div "Hardware Ordering" at bounding box center [63, 599] width 63 height 8
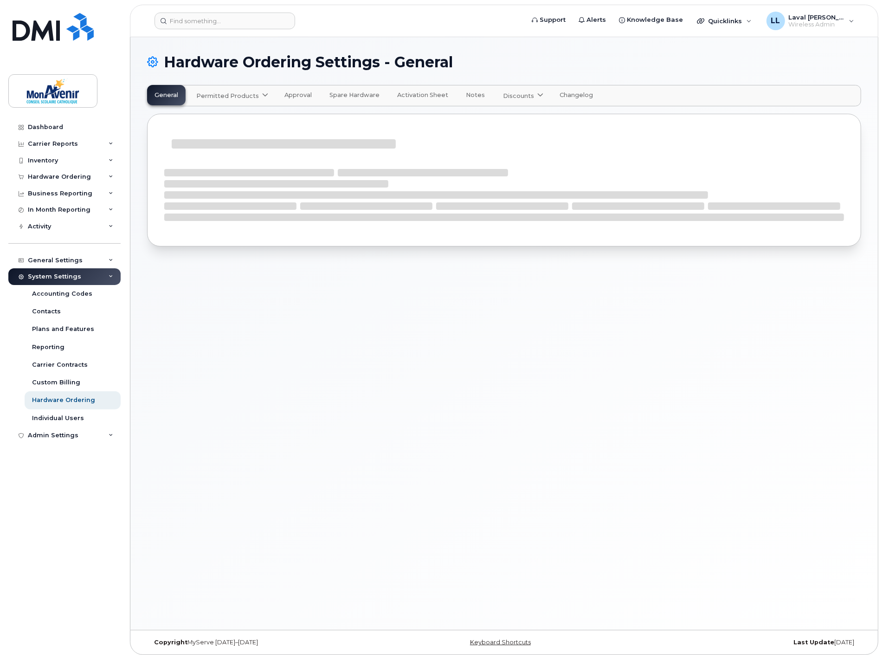
select select "admins"
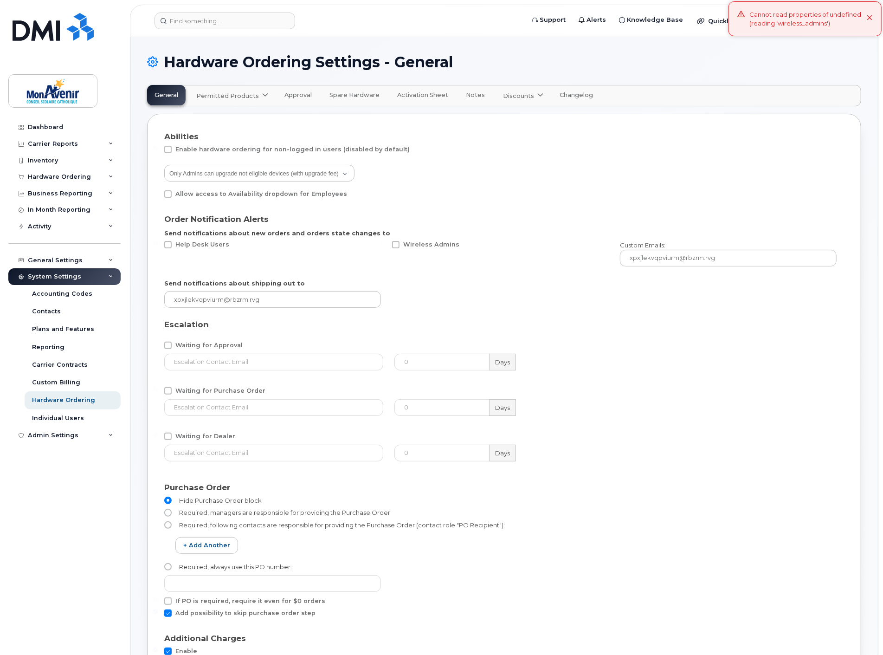
click at [226, 93] on span "Permitted Products" at bounding box center [227, 95] width 63 height 9
click at [241, 113] on span "available" at bounding box center [252, 118] width 32 height 11
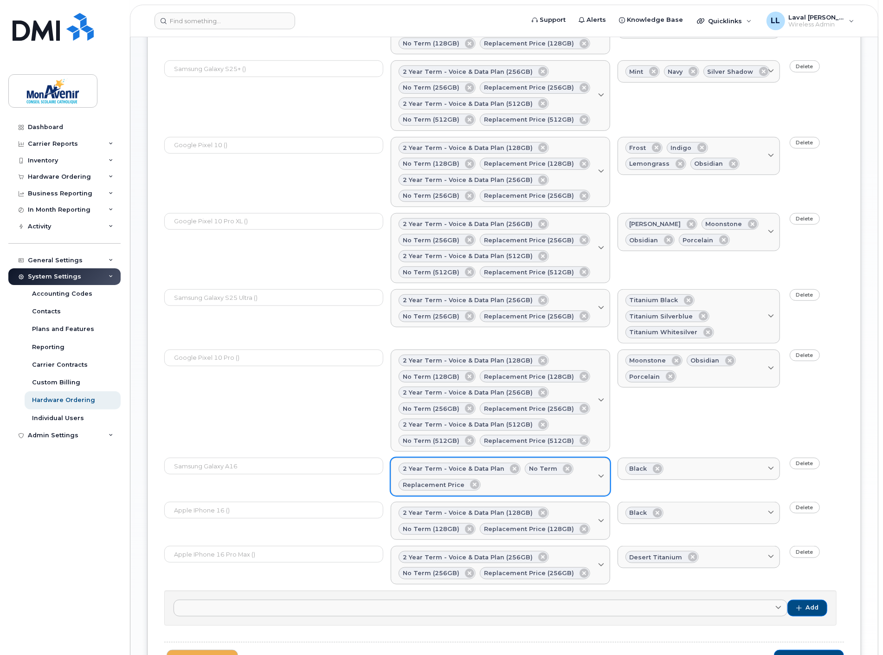
scroll to position [452, 0]
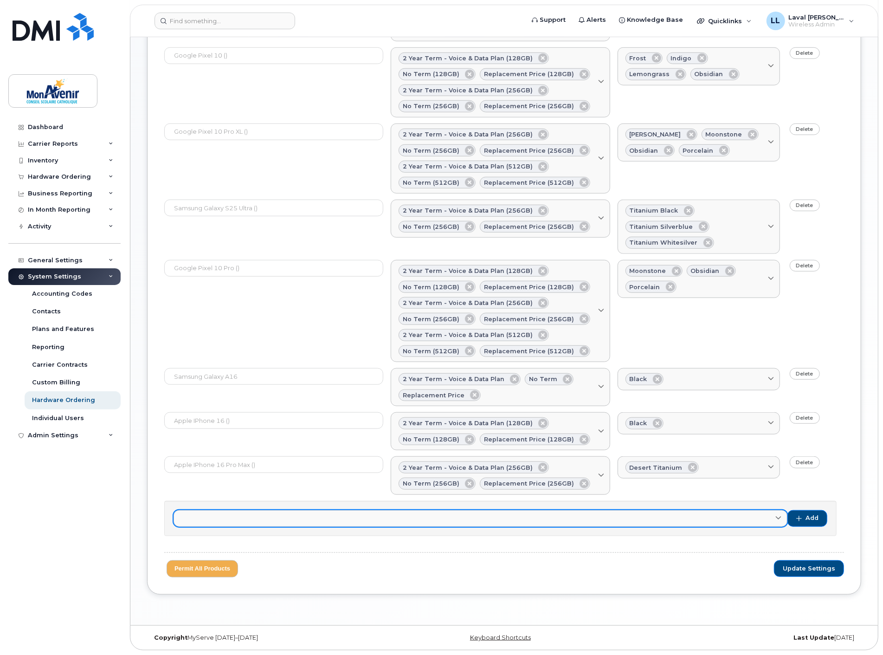
click at [349, 522] on link at bounding box center [481, 518] width 614 height 17
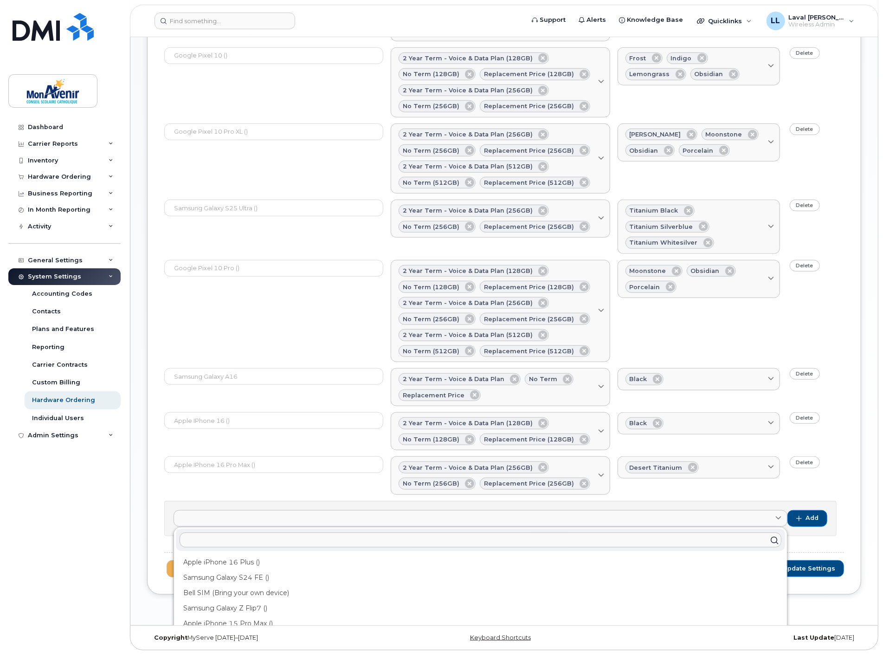
scroll to position [59, 0]
click at [267, 539] on input "text" at bounding box center [481, 540] width 602 height 15
type input "ip"
click at [56, 545] on div "Dashboard Carrier Reports Monthly Billing Data Pooling Average Costing Accounti…" at bounding box center [65, 380] width 115 height 522
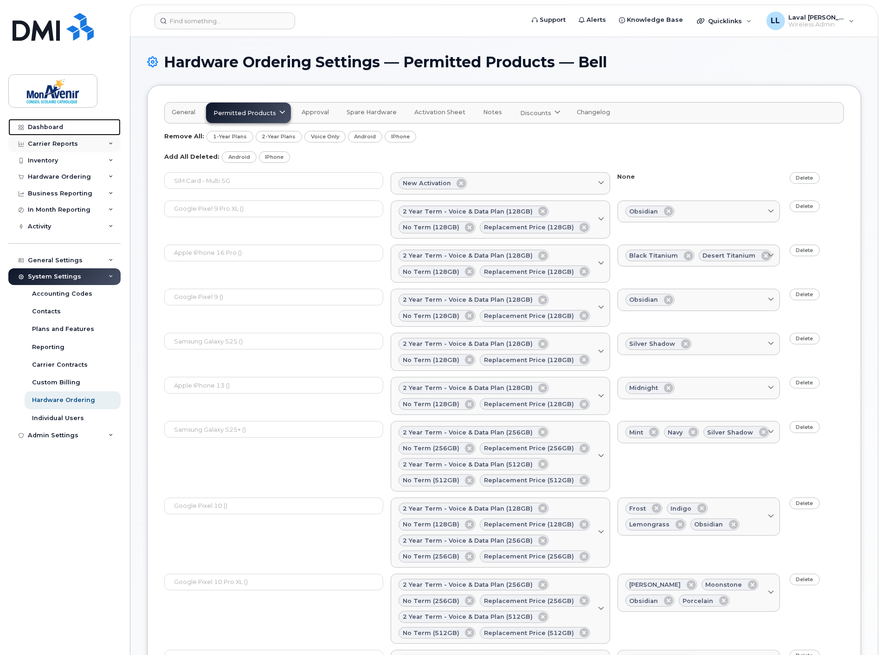
drag, startPoint x: 39, startPoint y: 120, endPoint x: 42, endPoint y: 151, distance: 31.7
click at [39, 119] on link "Dashboard" at bounding box center [64, 127] width 112 height 17
click at [50, 175] on div "Hardware Ordering" at bounding box center [59, 176] width 63 height 7
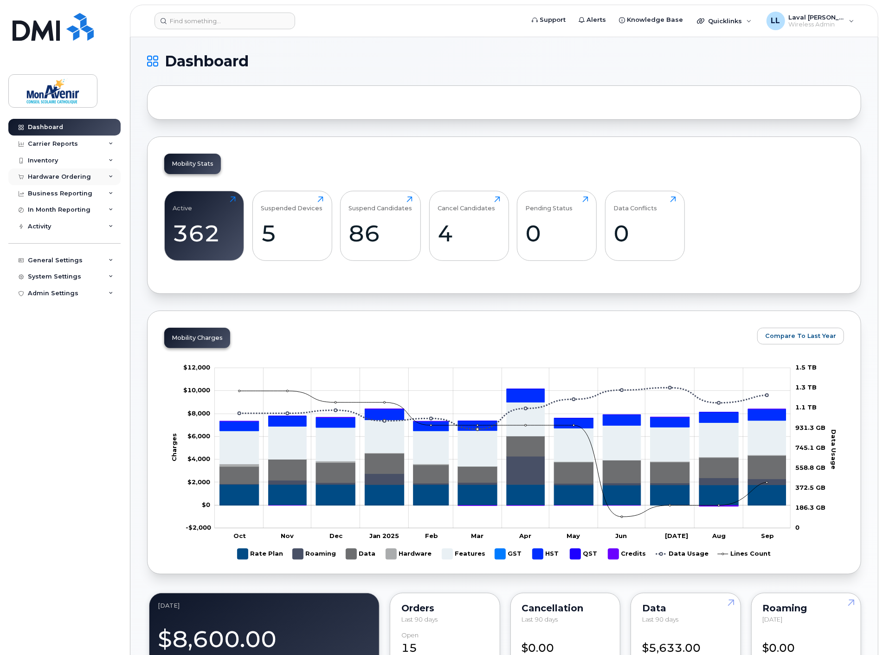
click at [60, 177] on div "Hardware Ordering" at bounding box center [59, 176] width 63 height 7
click at [50, 211] on div "Orders" at bounding box center [43, 212] width 23 height 8
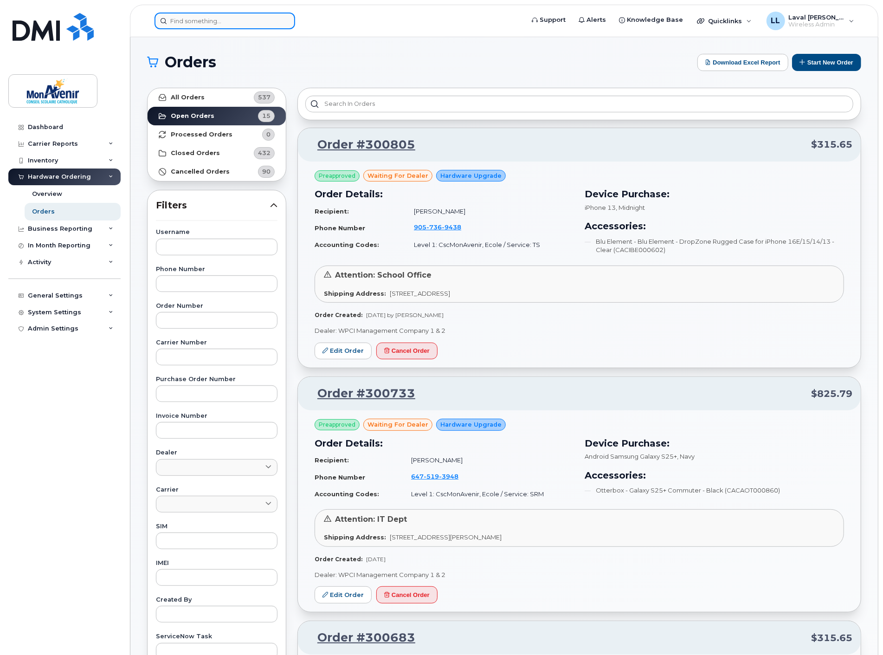
click at [235, 15] on input at bounding box center [225, 21] width 141 height 17
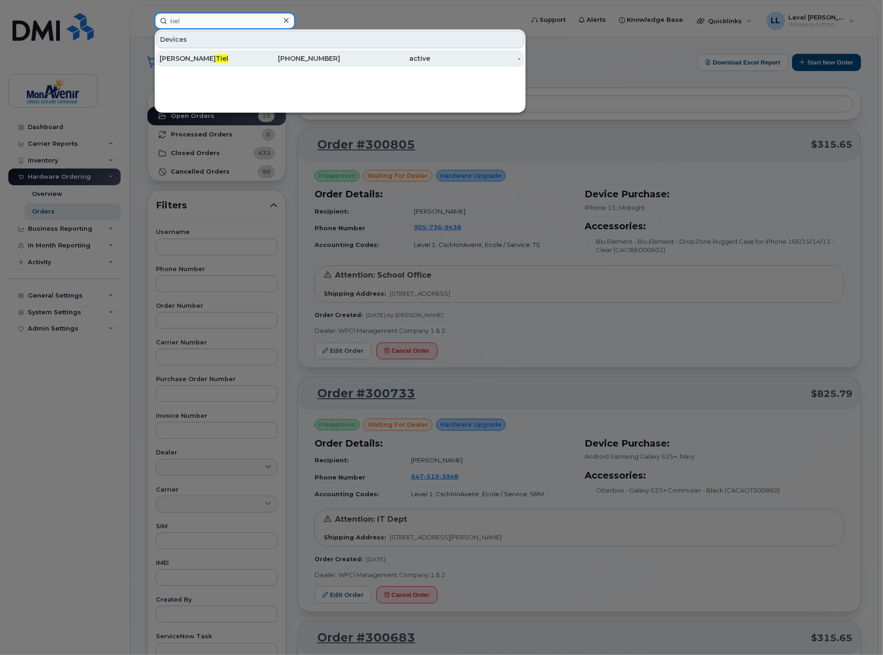
type input "tiel"
click at [182, 56] on div "[PERSON_NAME]" at bounding box center [205, 58] width 91 height 9
